Goal: Information Seeking & Learning: Learn about a topic

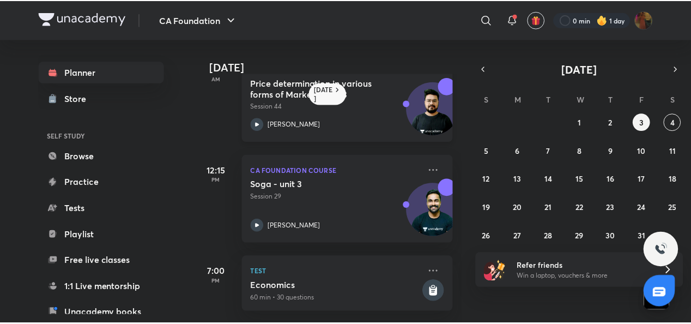
scroll to position [143, 0]
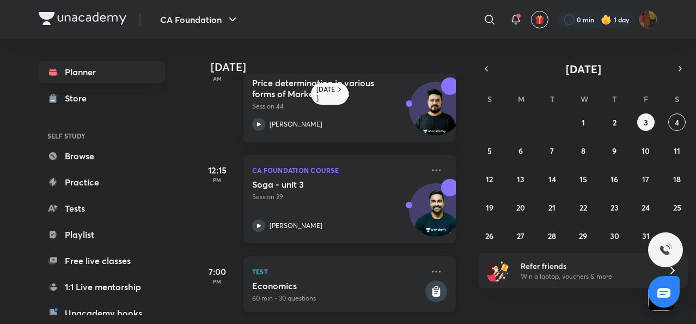
click at [270, 280] on h5 "Economics" at bounding box center [337, 285] width 171 height 11
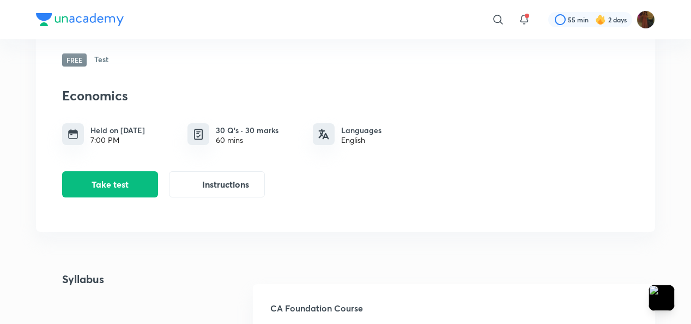
scroll to position [66, 0]
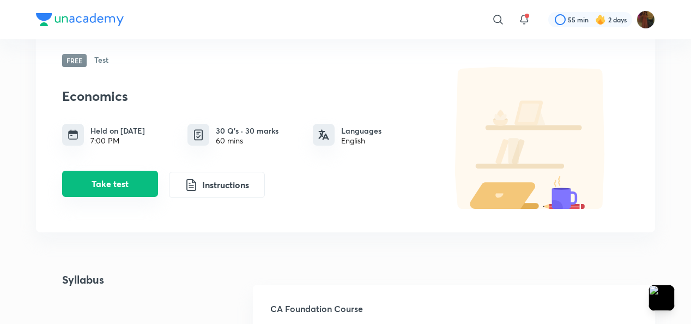
click at [115, 189] on button "Take test" at bounding box center [110, 184] width 96 height 26
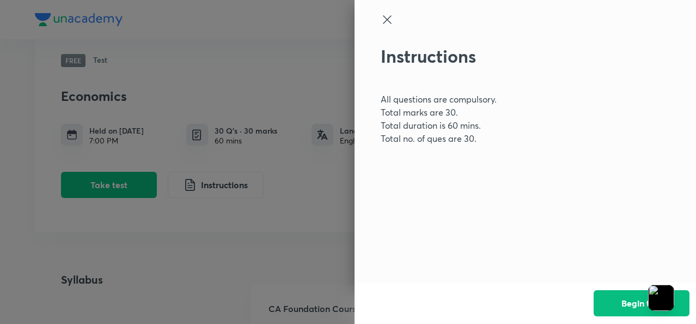
click at [385, 15] on icon at bounding box center [387, 19] width 13 height 13
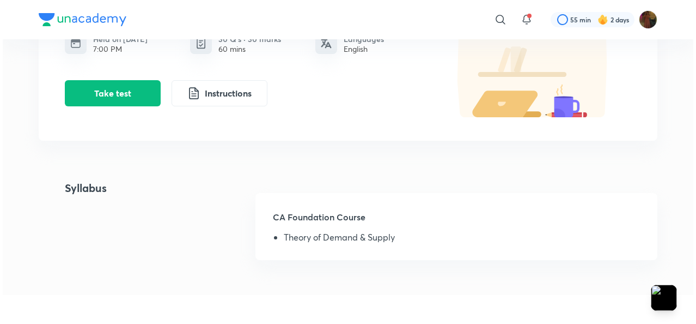
scroll to position [0, 0]
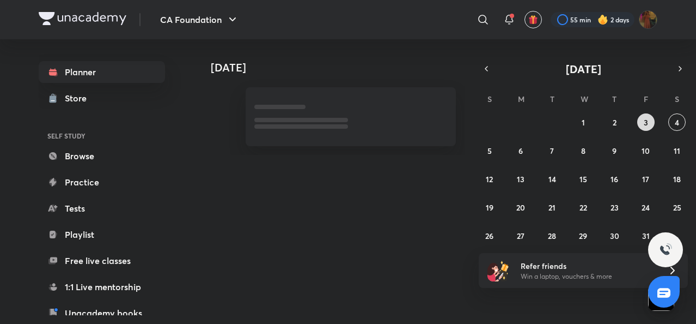
click at [648, 120] on button "3" at bounding box center [645, 121] width 17 height 17
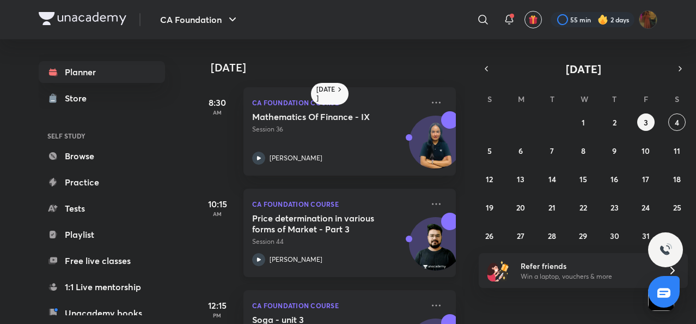
scroll to position [143, 0]
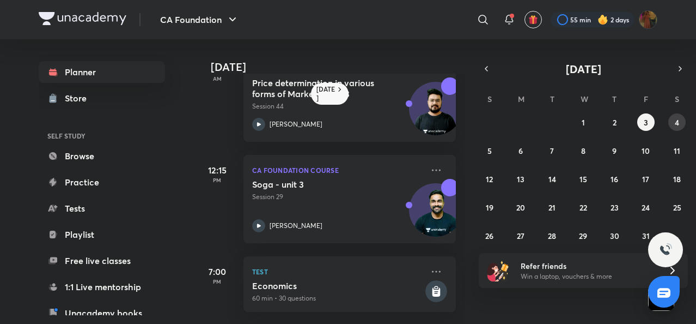
click at [681, 124] on button "4" at bounding box center [676, 121] width 17 height 17
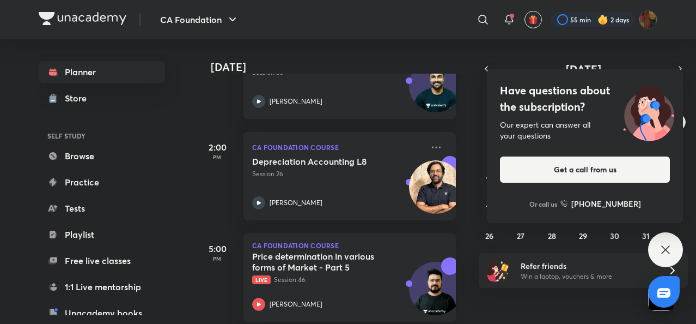
scroll to position [324, 0]
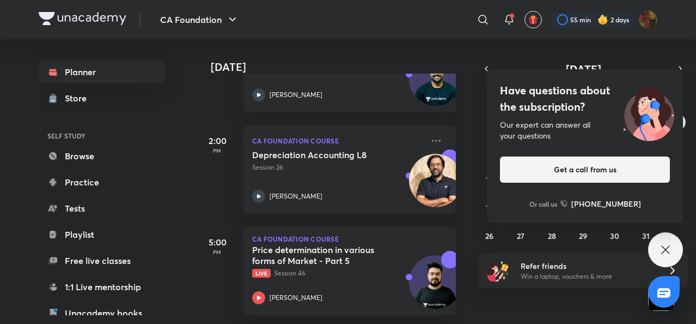
click at [667, 248] on icon at bounding box center [665, 249] width 8 height 8
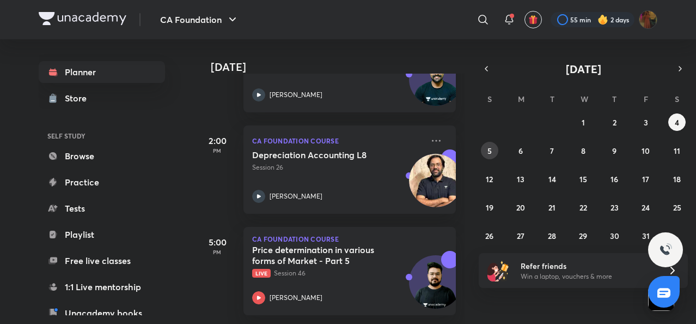
click at [489, 155] on abbr "5" at bounding box center [490, 150] width 4 height 10
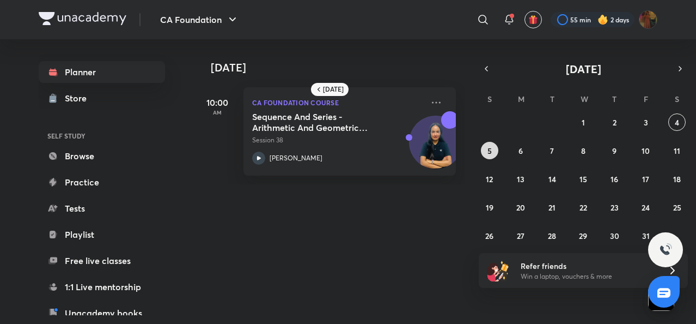
click at [494, 150] on button "5" at bounding box center [489, 150] width 17 height 17
click at [525, 148] on button "6" at bounding box center [520, 150] width 17 height 17
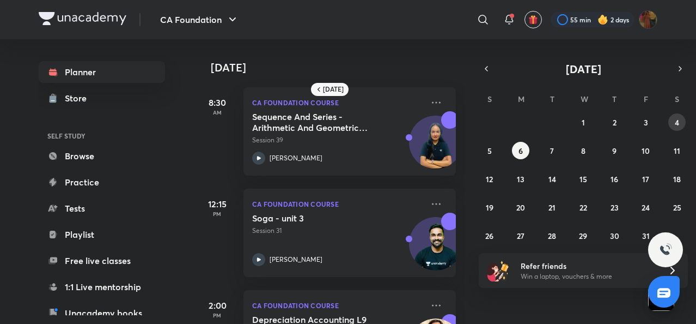
click at [681, 117] on button "4" at bounding box center [676, 121] width 17 height 17
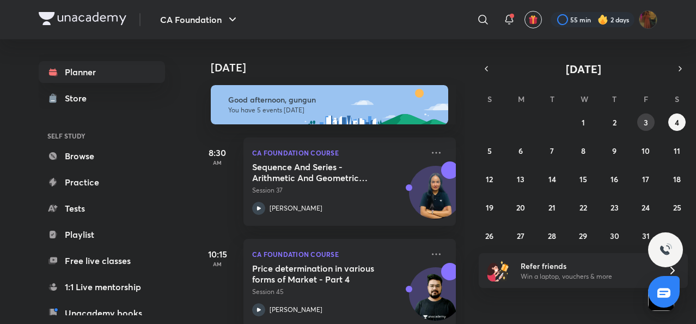
click at [646, 120] on abbr "3" at bounding box center [646, 122] width 4 height 10
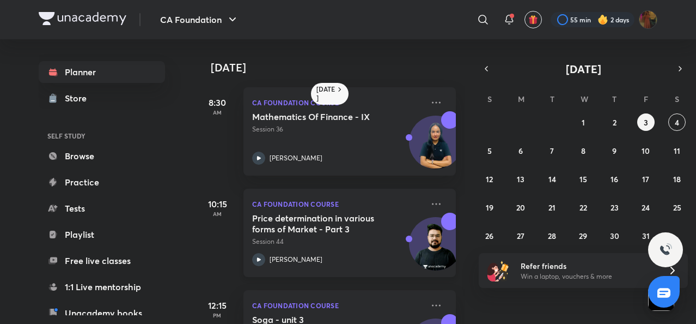
scroll to position [143, 0]
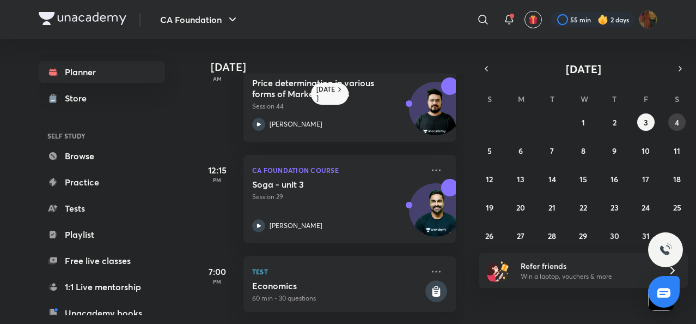
click at [676, 125] on abbr "4" at bounding box center [677, 122] width 4 height 10
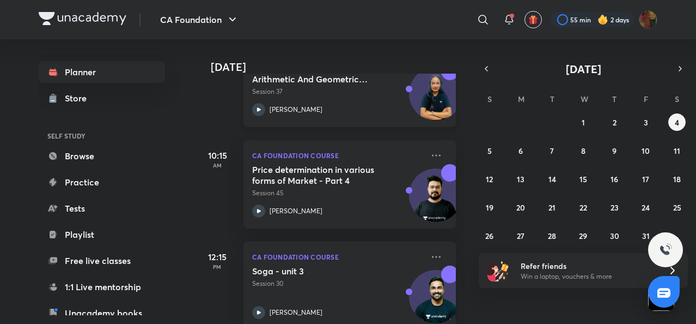
scroll to position [99, 0]
click at [261, 210] on icon at bounding box center [258, 210] width 13 height 13
